Goal: Navigation & Orientation: Go to known website

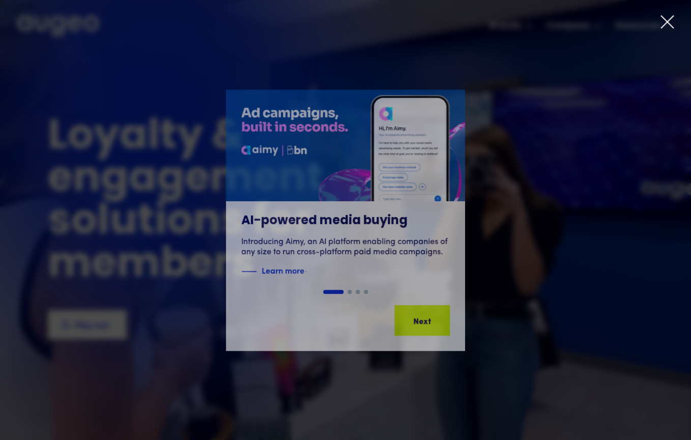
click at [666, 27] on icon at bounding box center [667, 21] width 15 height 15
